Goal: Navigation & Orientation: Go to known website

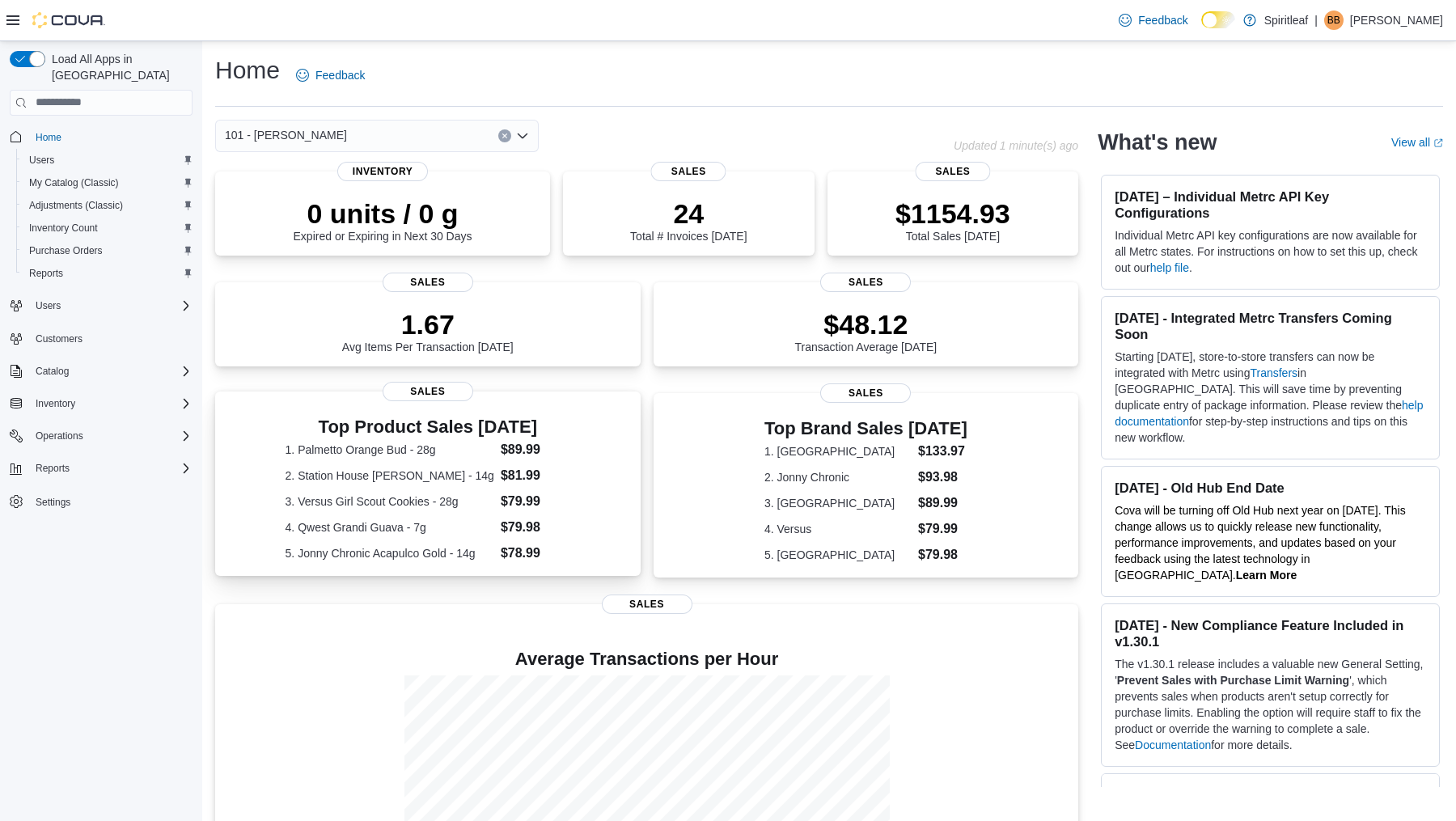
scroll to position [161, 0]
